Goal: Ask a question

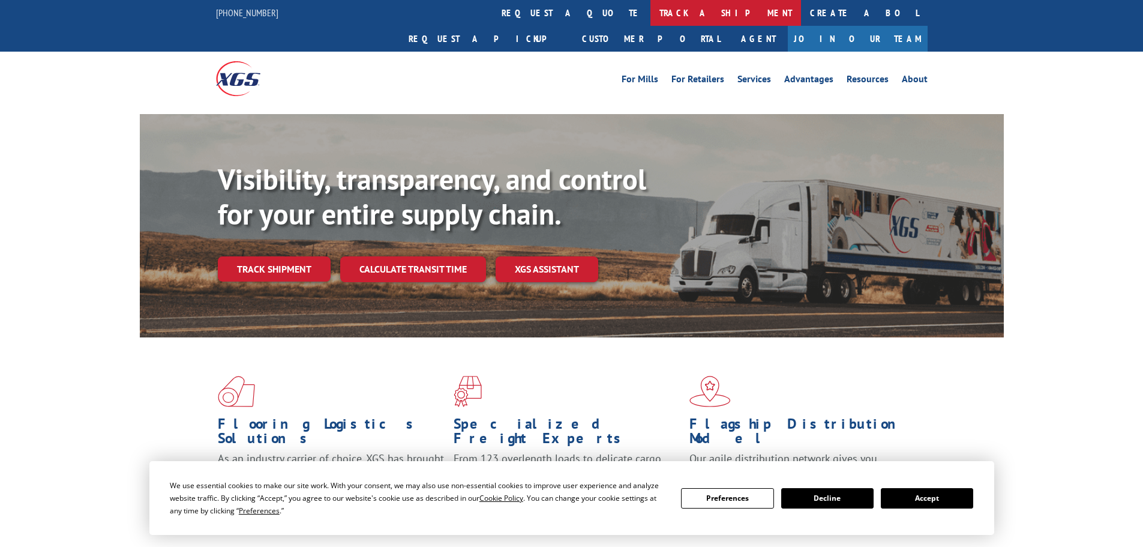
click at [651, 15] on link "track a shipment" at bounding box center [726, 13] width 151 height 26
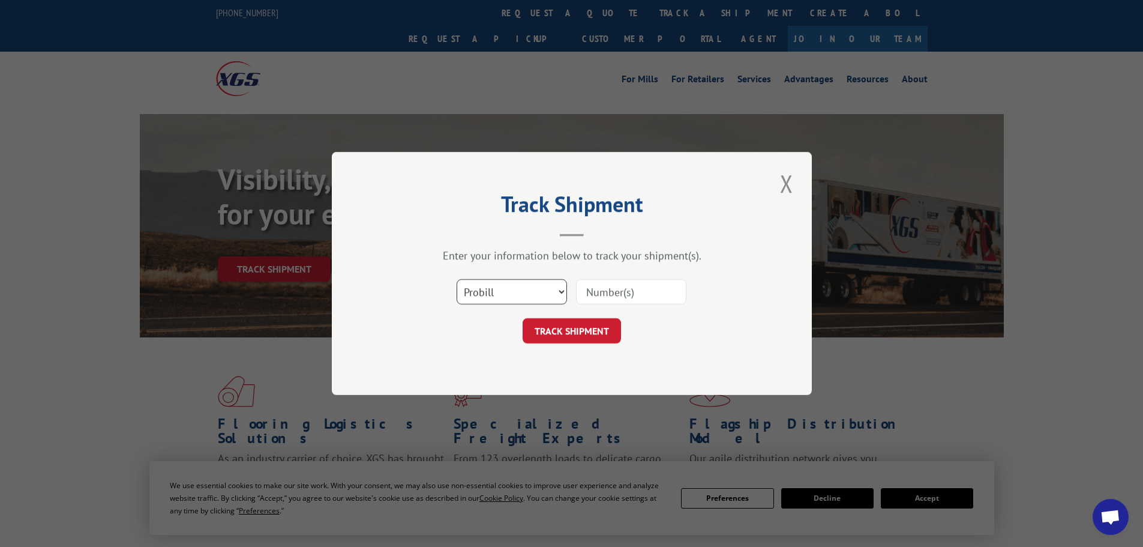
click at [552, 294] on select "Select category... Probill BOL PO" at bounding box center [512, 291] width 110 height 25
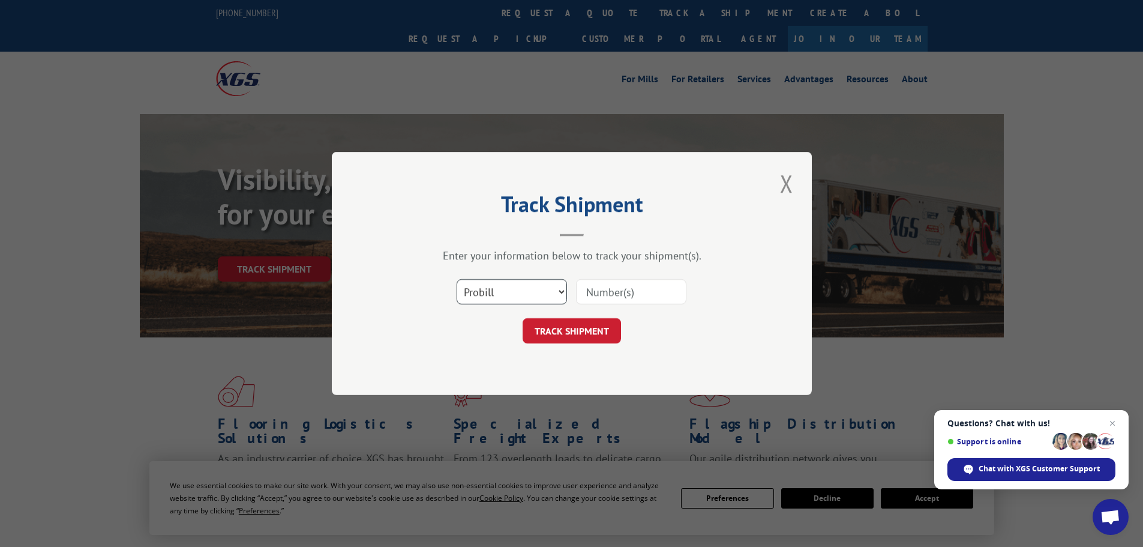
select select "po"
click at [457, 279] on select "Select category... Probill BOL PO" at bounding box center [512, 291] width 110 height 25
paste input "78533471"
type input "78533471"
click at [566, 351] on div "Track Shipment Enter your information below to track your shipment(s). Select c…" at bounding box center [572, 273] width 480 height 243
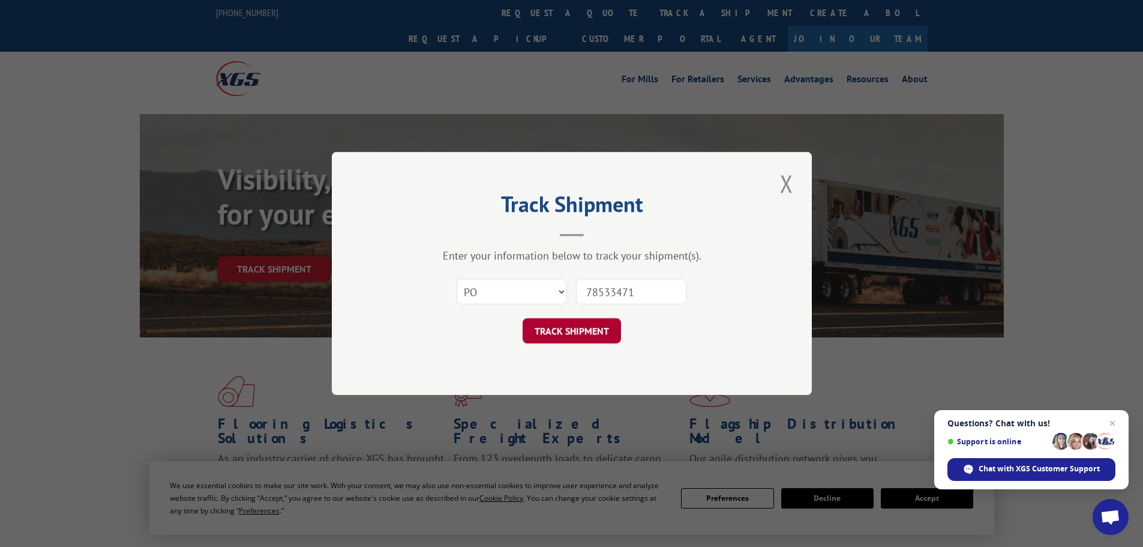
click at [567, 333] on button "TRACK SHIPMENT" at bounding box center [572, 330] width 98 height 25
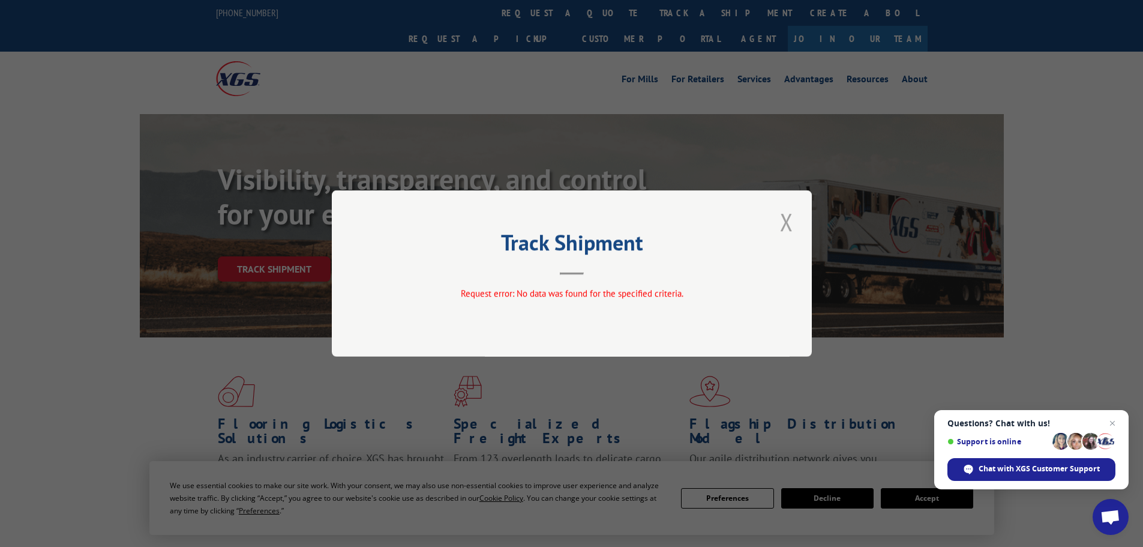
click at [795, 223] on button "Close modal" at bounding box center [787, 221] width 20 height 33
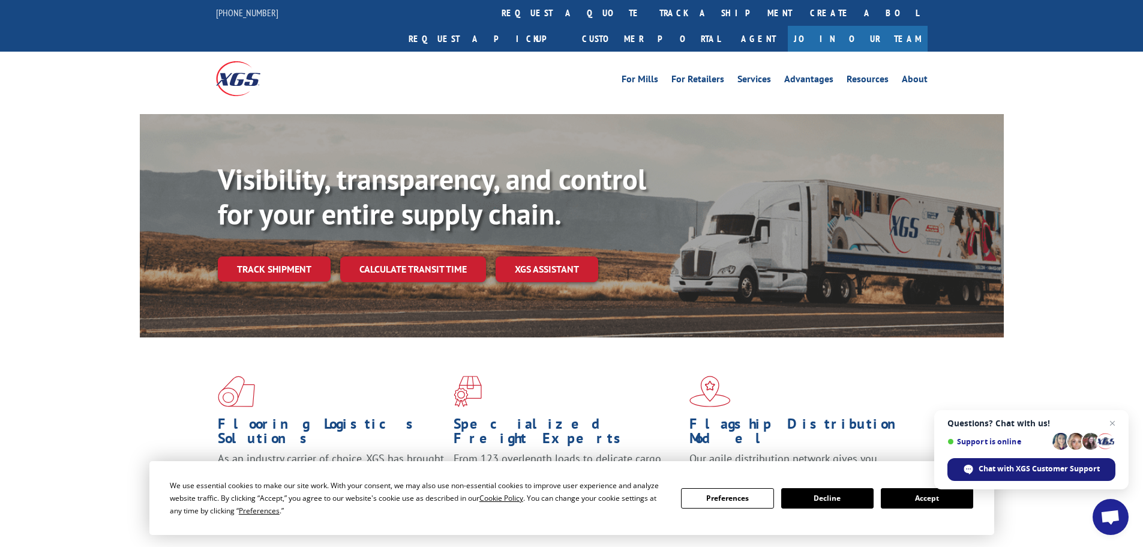
click at [1035, 466] on span "Chat with XGS Customer Support" at bounding box center [1039, 468] width 121 height 11
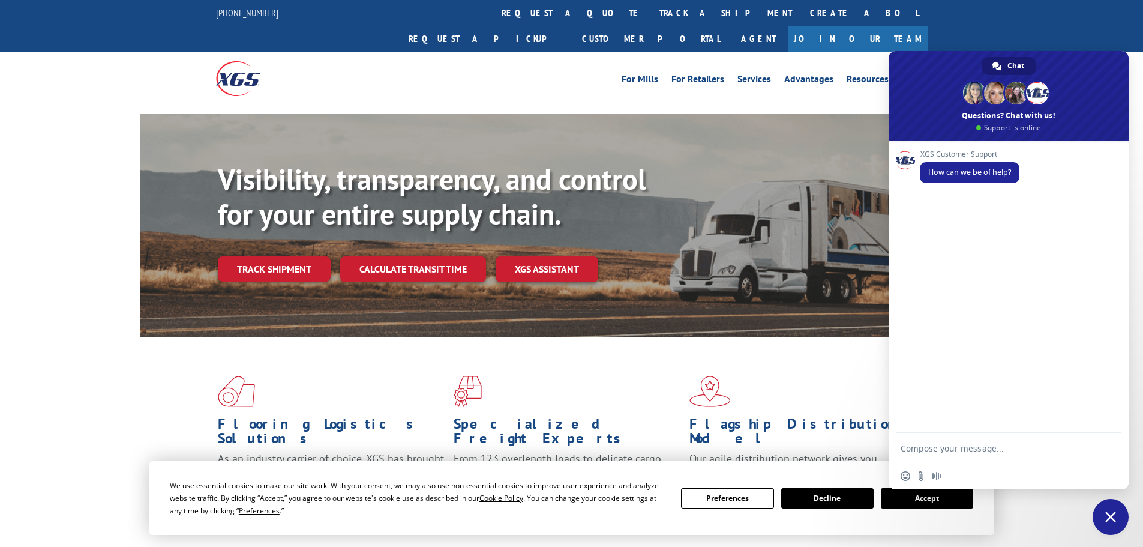
click at [996, 444] on textarea "Compose your message..." at bounding box center [997, 448] width 192 height 30
type textarea "eta"
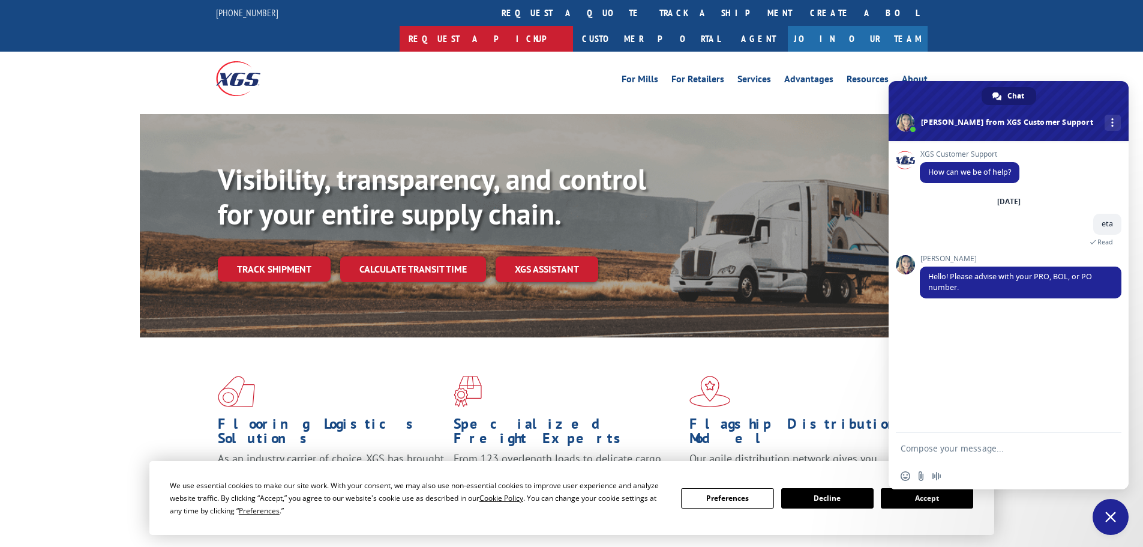
paste textarea "01821468566"
type textarea "Hello. Pro #01821468566"
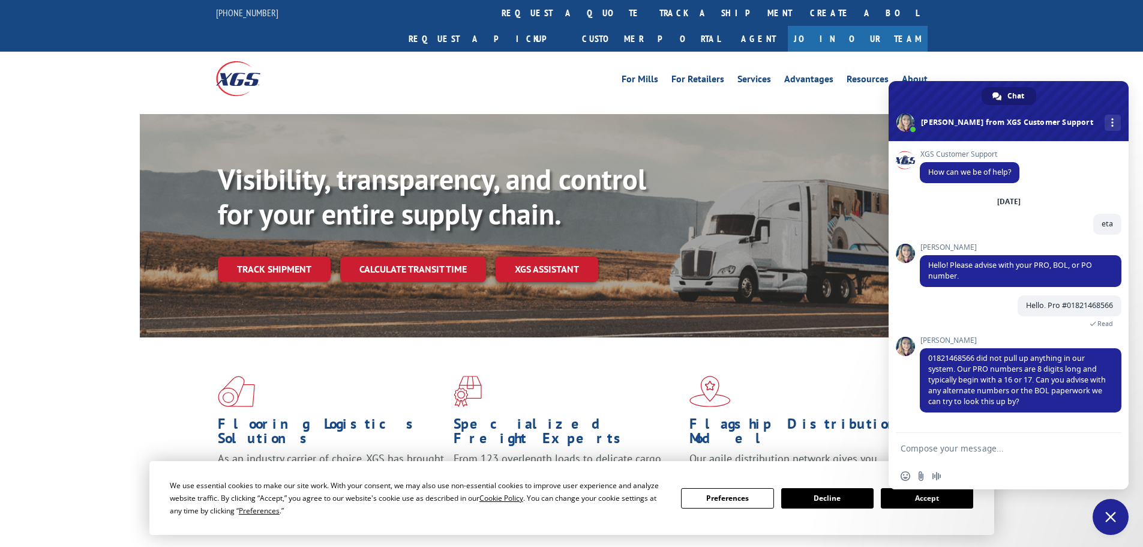
drag, startPoint x: 953, startPoint y: 468, endPoint x: 914, endPoint y: 444, distance: 46.1
click at [914, 444] on textarea "Compose your message..." at bounding box center [997, 448] width 192 height 30
paste textarea "2873296"
type textarea "2873296"
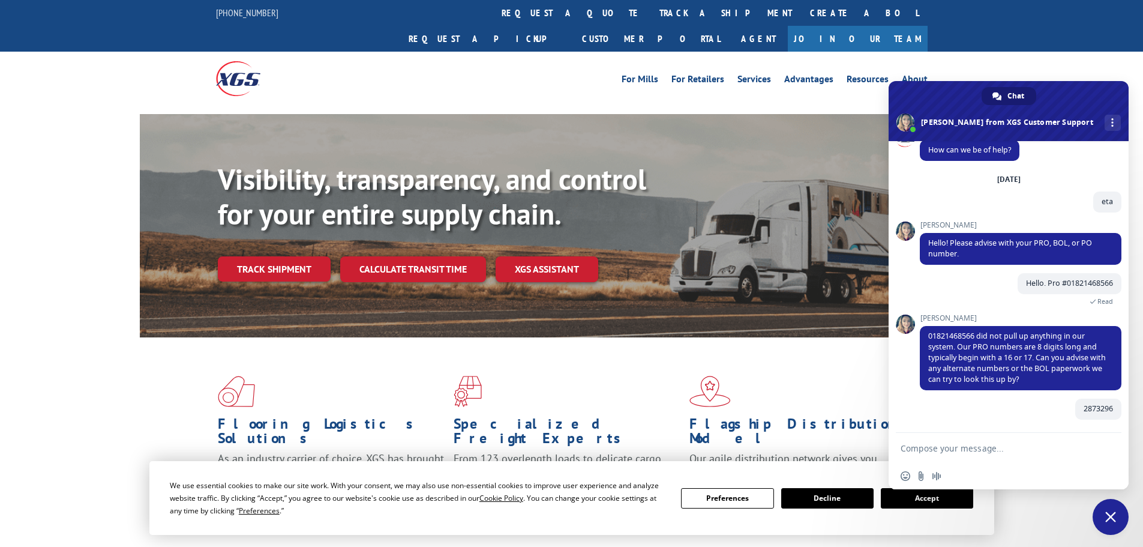
scroll to position [22, 0]
type textarea "that is the bol"
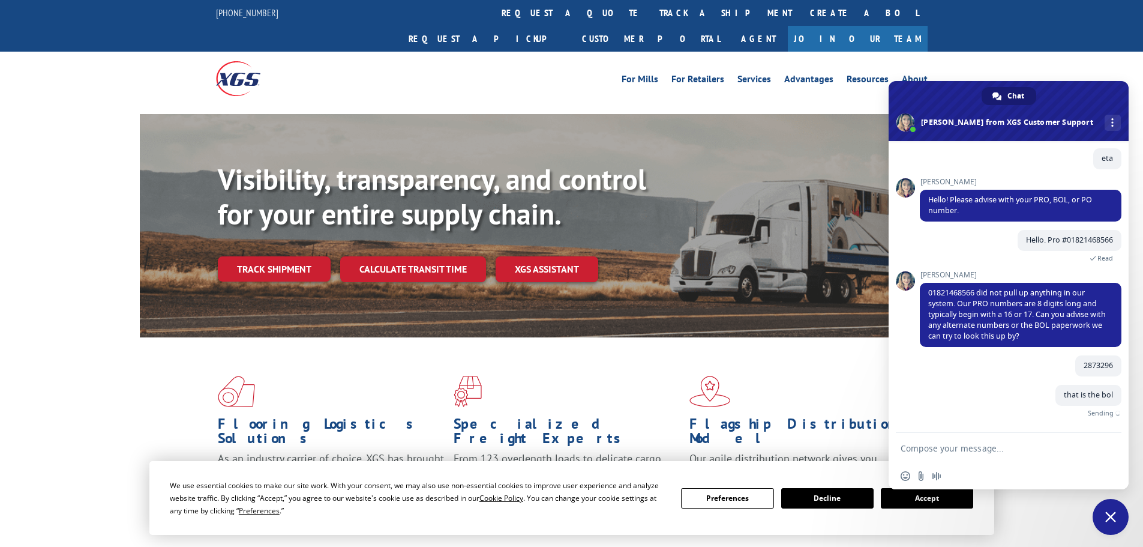
scroll to position [47, 0]
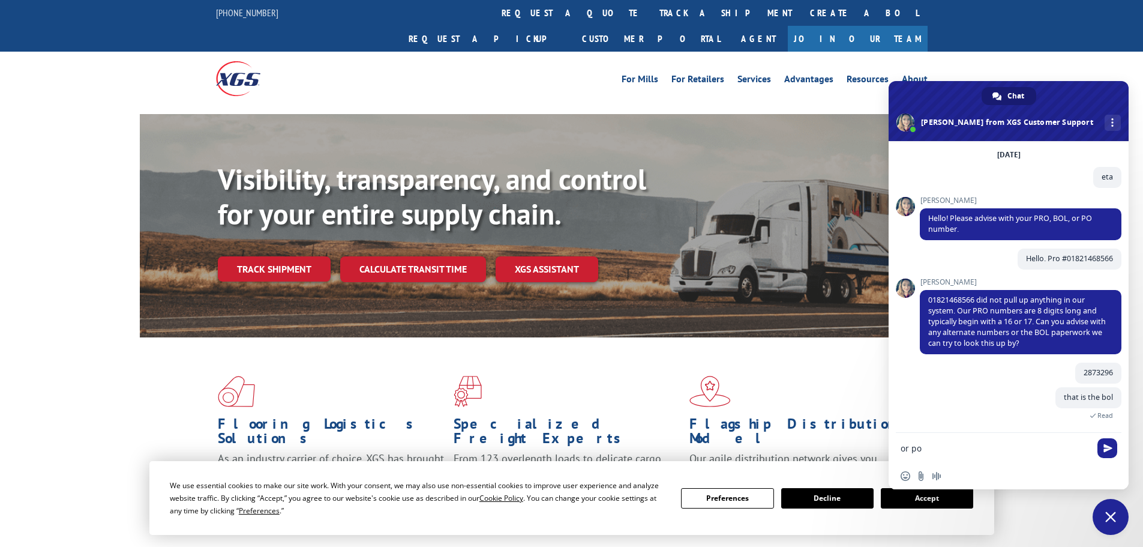
paste textarea "78533471"
type textarea "or po 78533471"
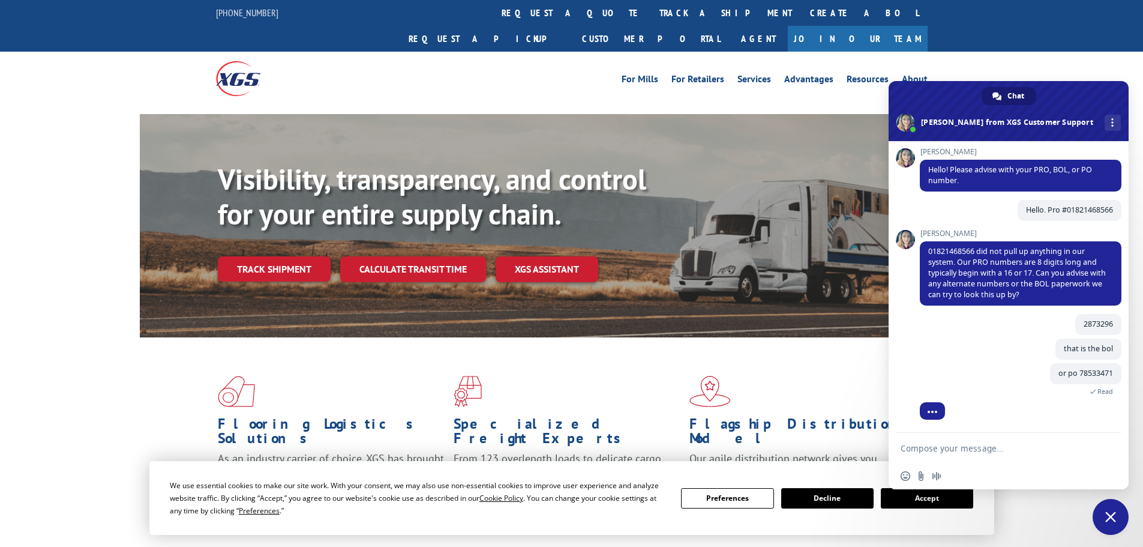
scroll to position [156, 0]
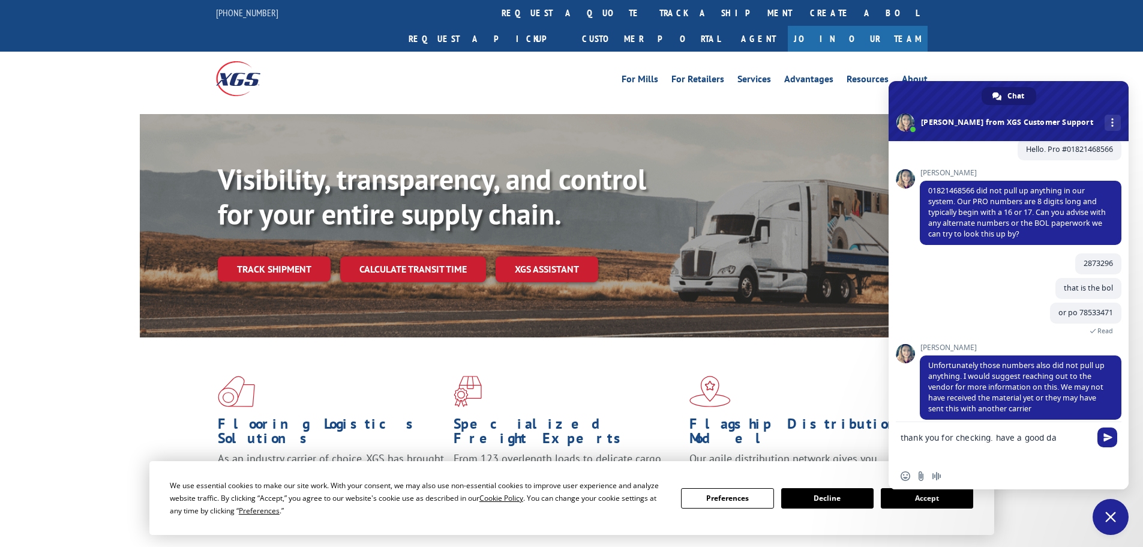
type textarea "thank you for checking. have a good day"
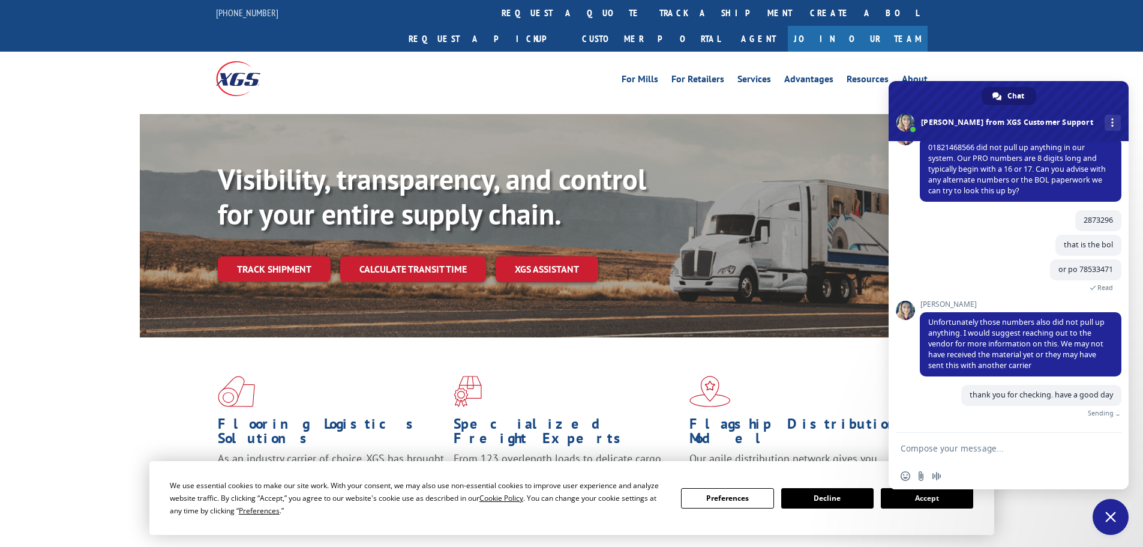
scroll to position [185, 0]
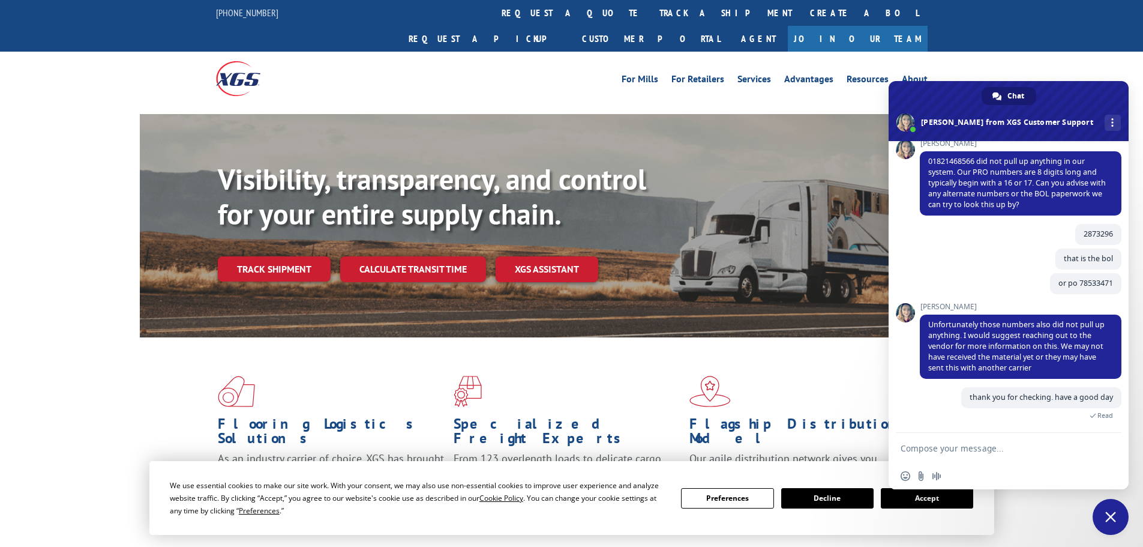
click at [1110, 513] on span "Close chat" at bounding box center [1111, 516] width 11 height 11
